Goal: Task Accomplishment & Management: Manage account settings

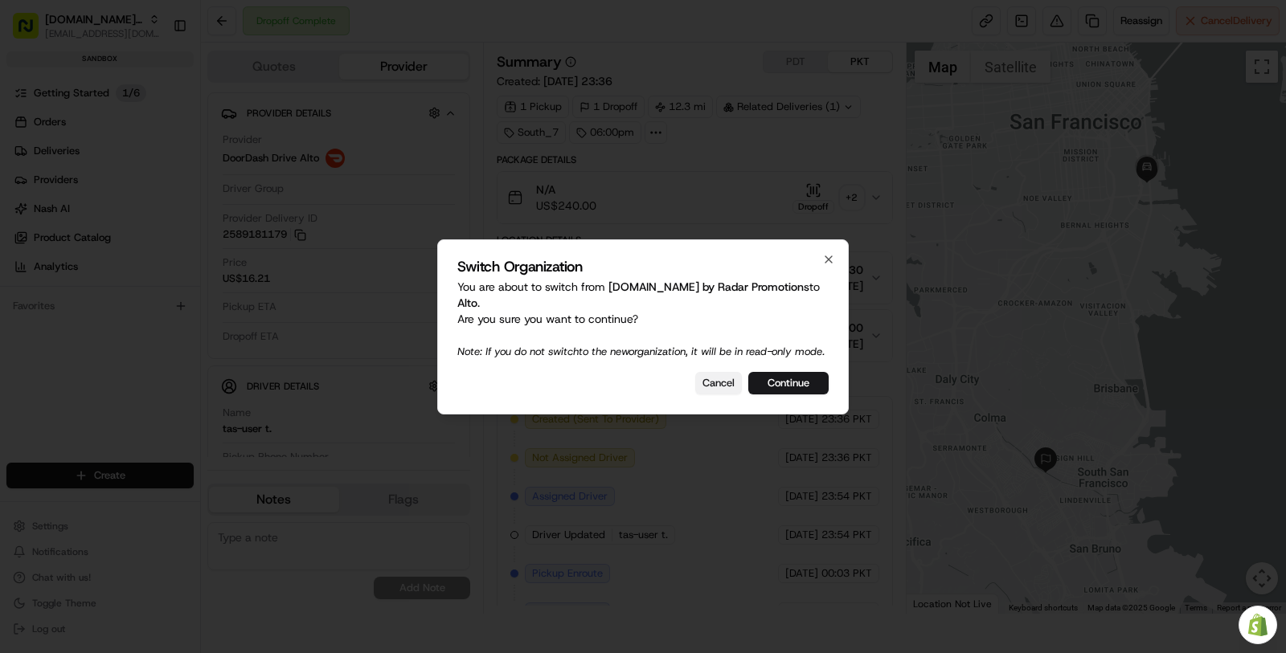
click at [719, 387] on button "Cancel" at bounding box center [718, 383] width 47 height 23
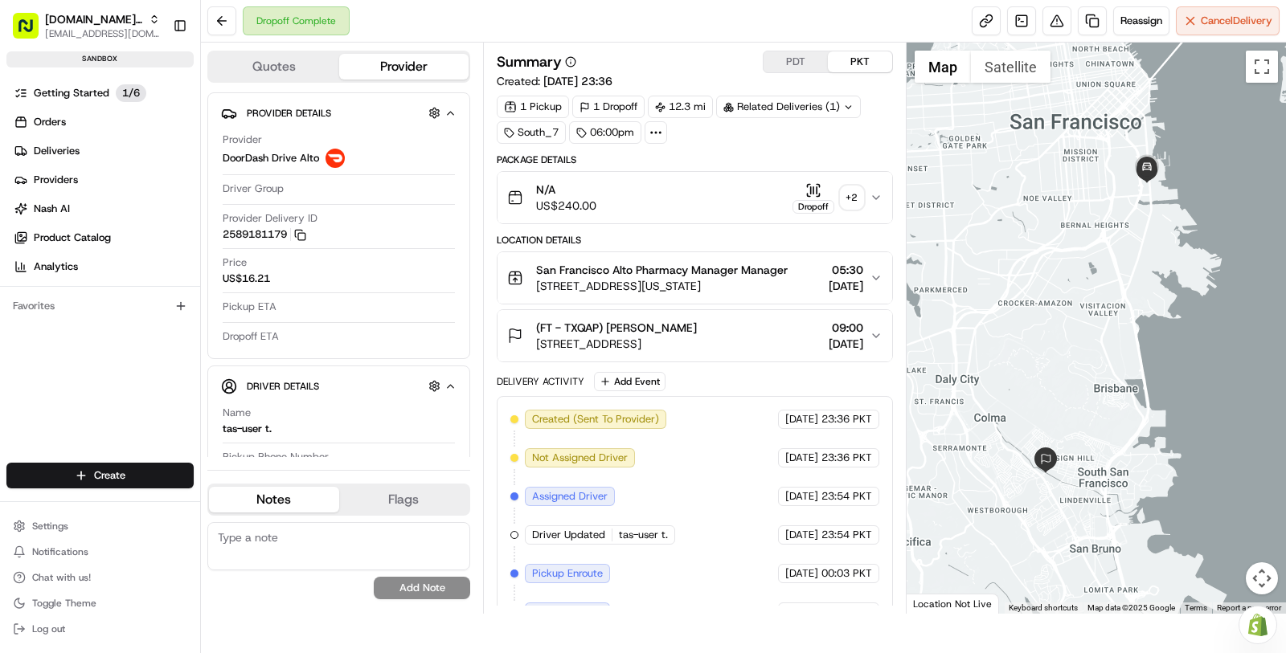
scroll to position [172, 0]
